Goal: Task Accomplishment & Management: Manage account settings

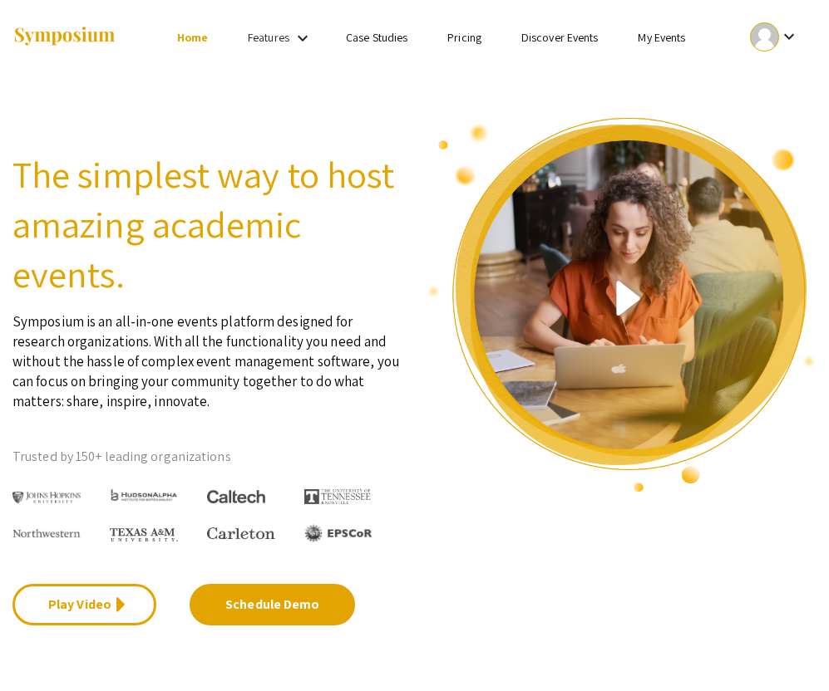
click at [768, 49] on div at bounding box center [764, 36] width 29 height 29
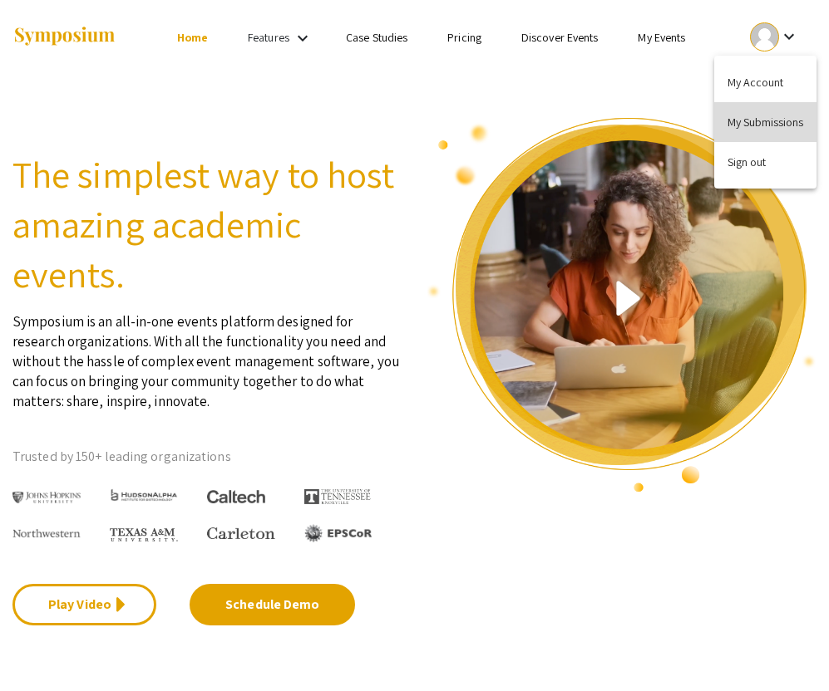
click at [759, 118] on button "My Submissions" at bounding box center [765, 122] width 102 height 40
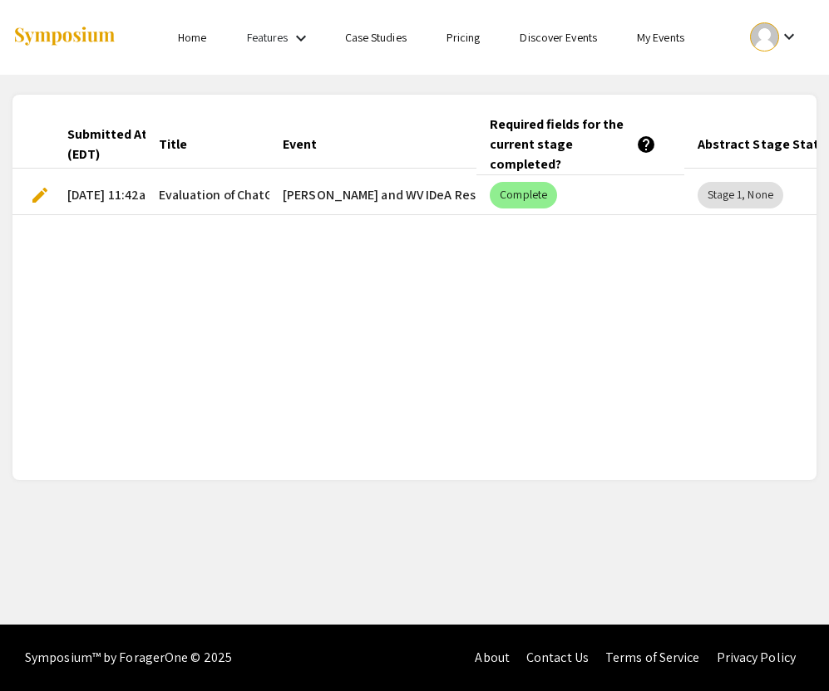
click at [440, 197] on mat-cell "Van Liere and WV IDeA Research Conference" at bounding box center [372, 195] width 207 height 40
click at [45, 191] on span "edit" at bounding box center [40, 195] width 20 height 20
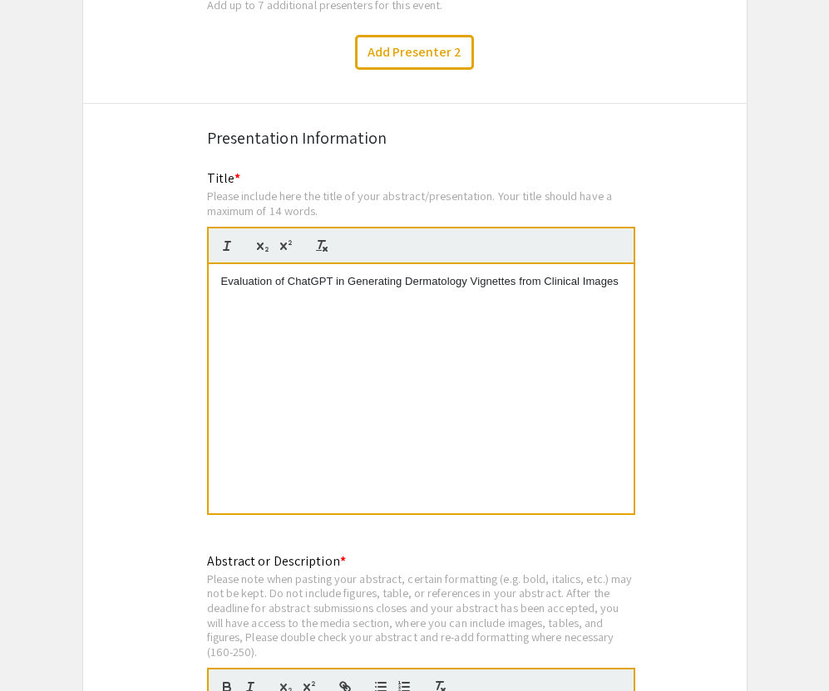
scroll to position [2972, 0]
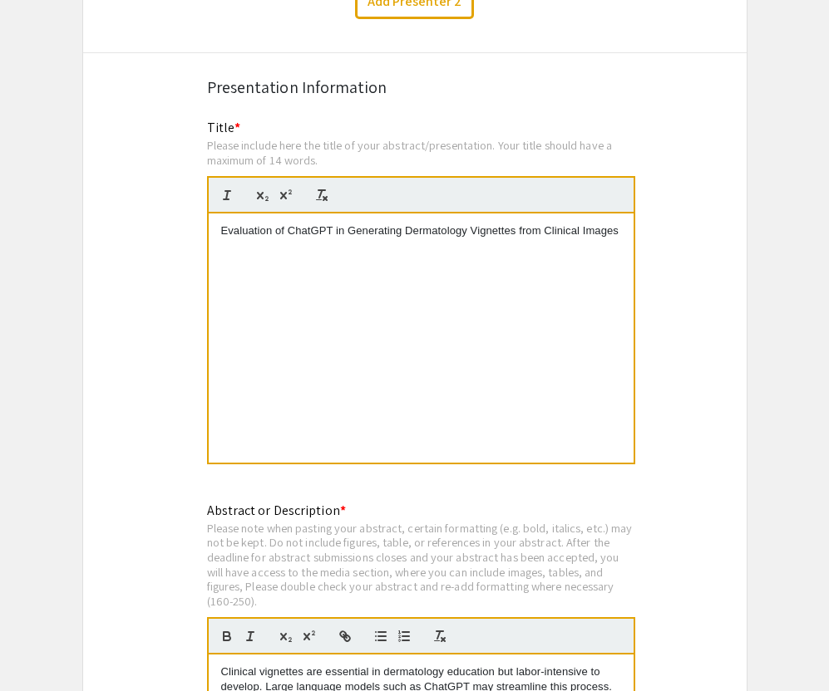
click at [345, 224] on p "Evaluation of ChatGPT in Generating Dermatology Vignettes from Clinical Images" at bounding box center [421, 231] width 400 height 15
copy p "Evaluation of ChatGPT in Generating Dermatology Vignettes from Clinical Images"
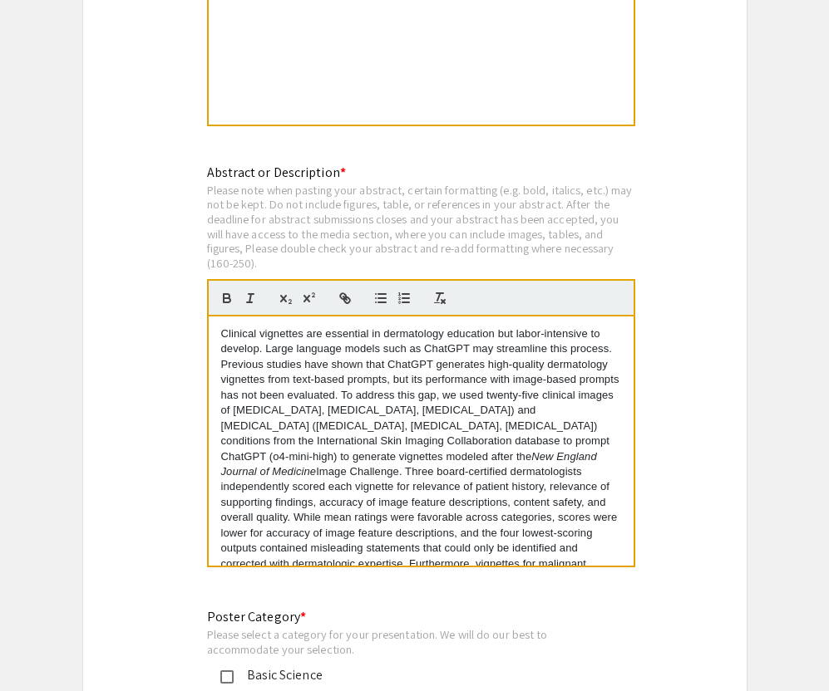
scroll to position [3315, 0]
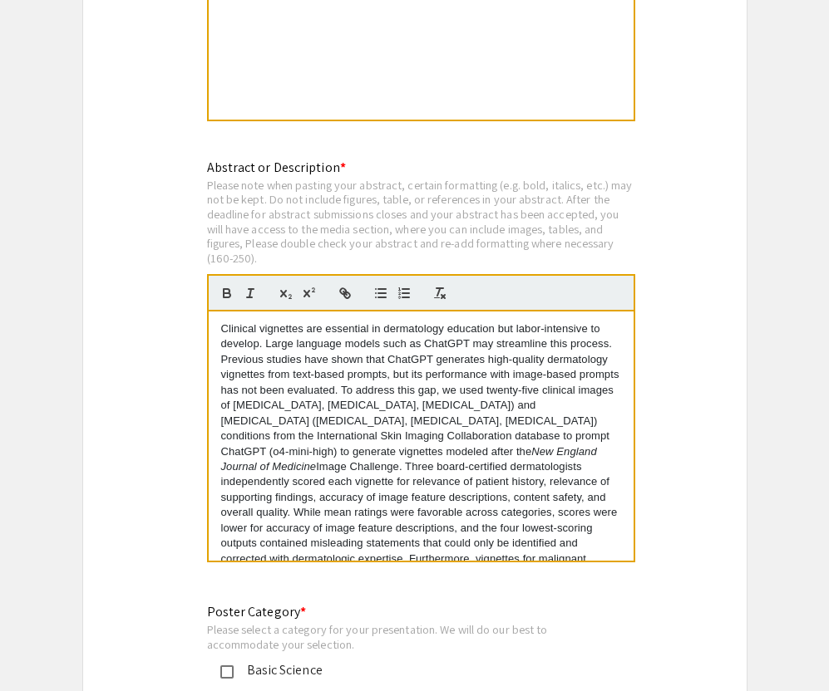
click at [259, 366] on p "Clinical vignettes are essential in dermatology education but labor-intensive t…" at bounding box center [421, 475] width 400 height 307
click at [219, 317] on div "Clinical vignettes are essential in dermatology education but labor-intensive t…" at bounding box center [421, 436] width 425 height 249
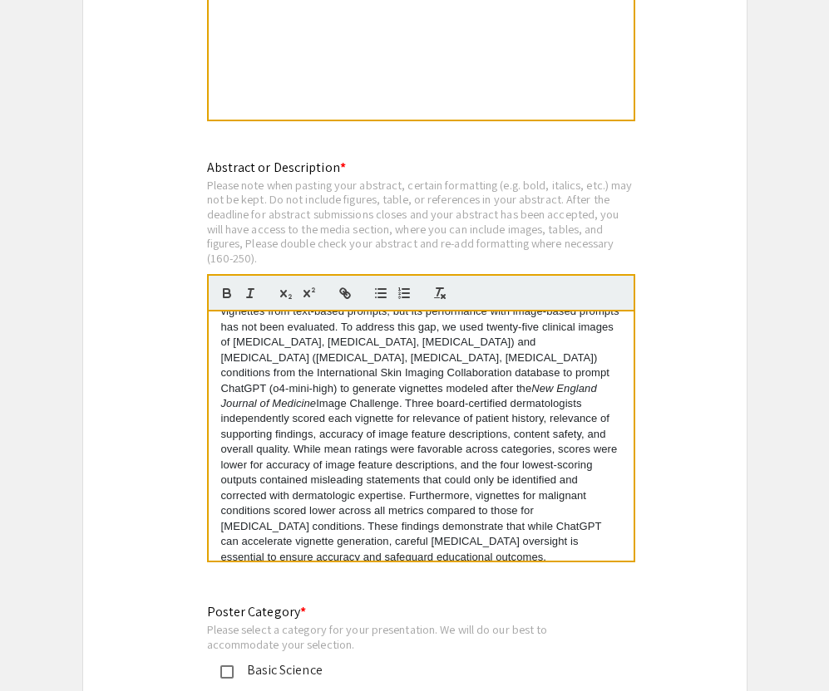
scroll to position [77, 0]
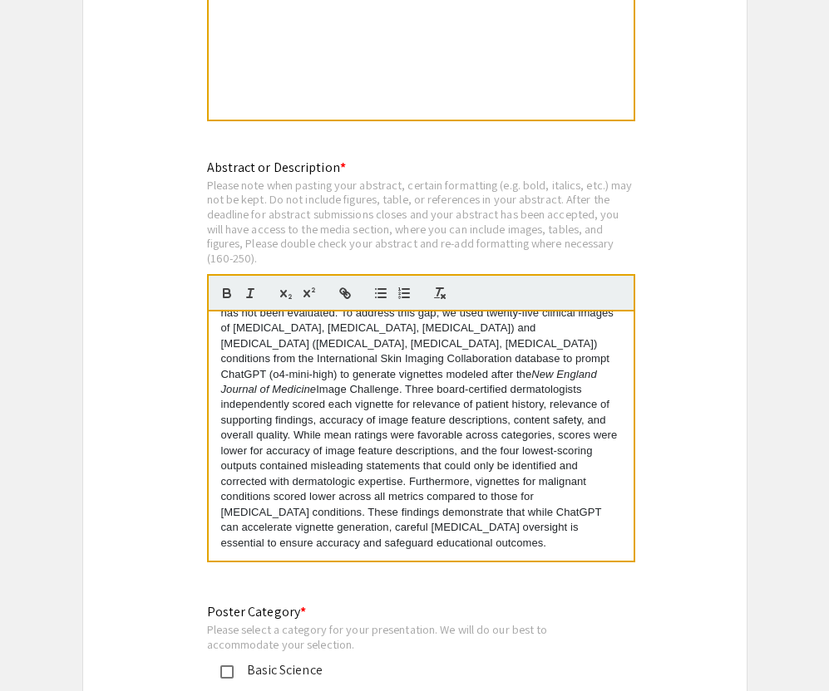
drag, startPoint x: 220, startPoint y: 316, endPoint x: 607, endPoint y: 532, distance: 443.4
click at [607, 532] on p "Clinical vignettes are essential in dermatology education but labor-intensive t…" at bounding box center [421, 397] width 400 height 307
copy p "Clinical vignettes are essential in dermatology education but labor-intensive t…"
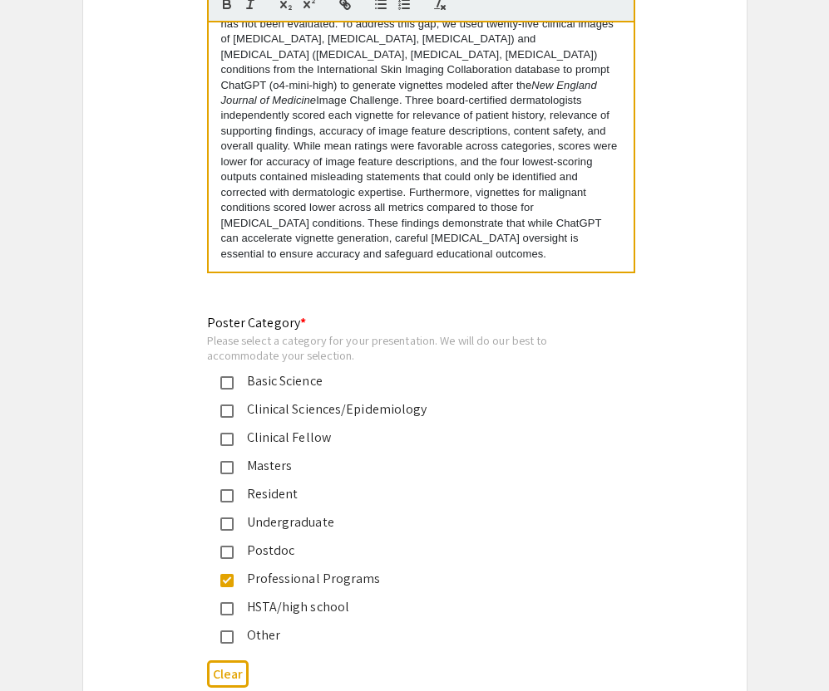
scroll to position [3646, 0]
